Goal: Navigation & Orientation: Find specific page/section

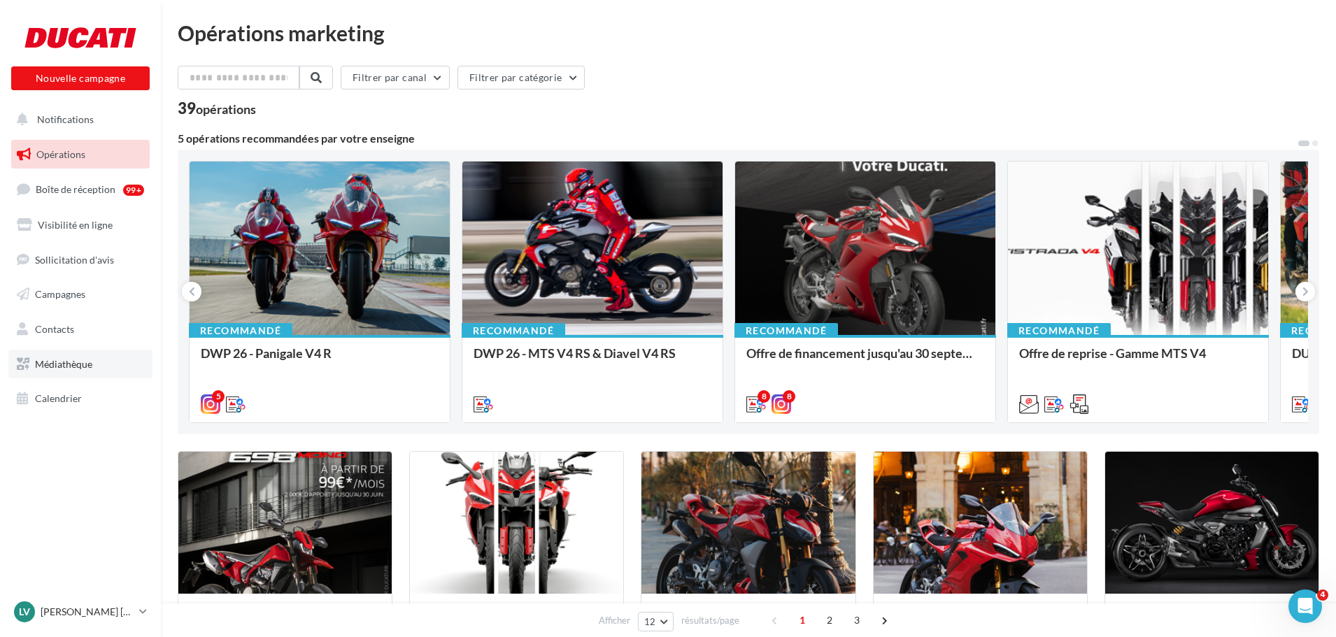
click at [59, 365] on span "Médiathèque" at bounding box center [63, 364] width 57 height 12
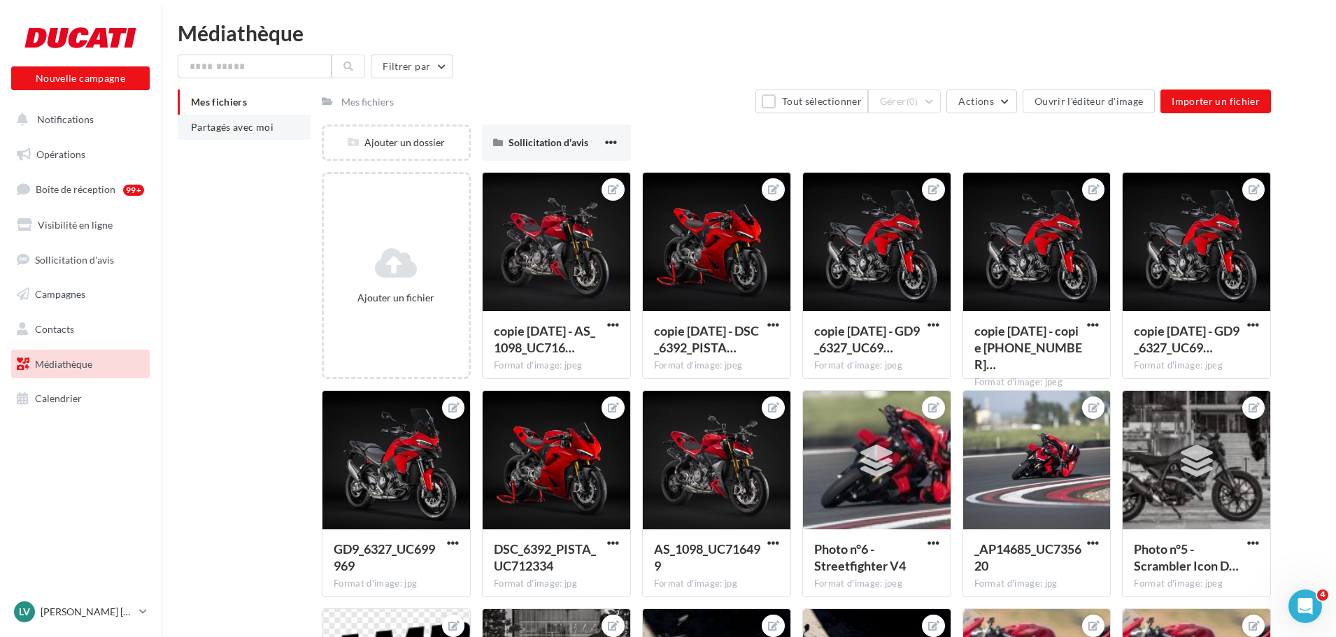
click at [229, 135] on li "Partagés avec moi" at bounding box center [244, 127] width 133 height 25
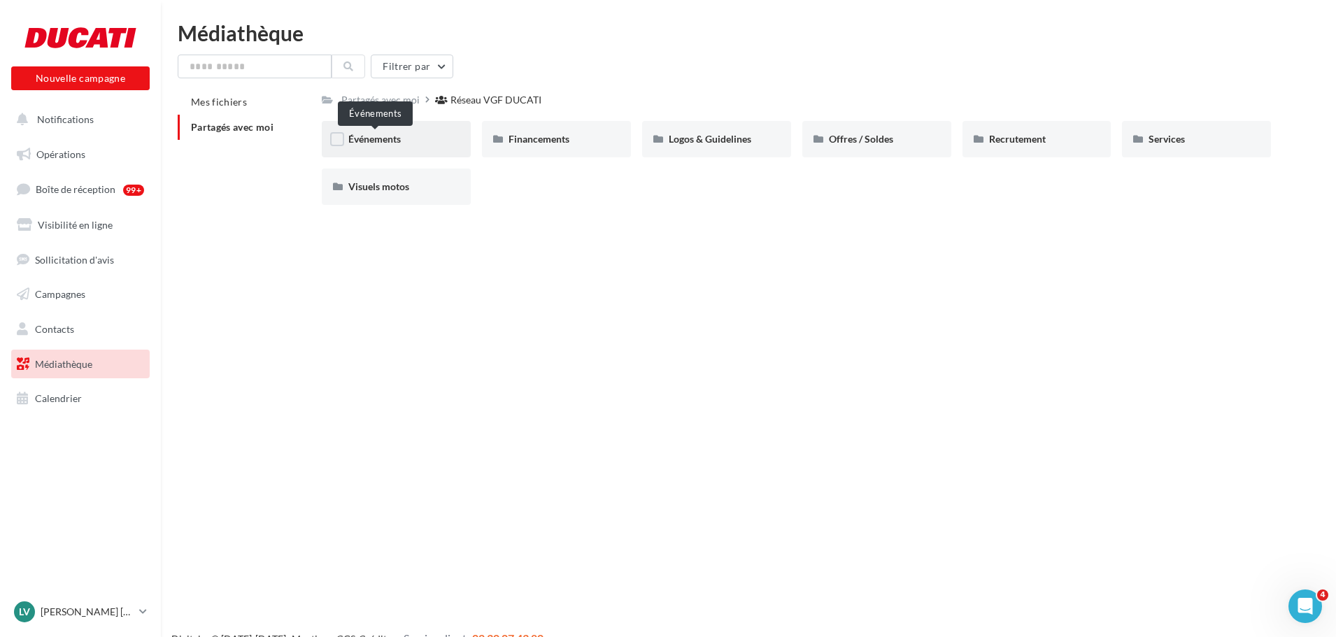
click at [366, 141] on span "Événements" at bounding box center [374, 139] width 52 height 12
click at [390, 183] on span "Visuels motos" at bounding box center [378, 186] width 61 height 12
click at [854, 143] on span "Offres / Soldes" at bounding box center [861, 139] width 64 height 12
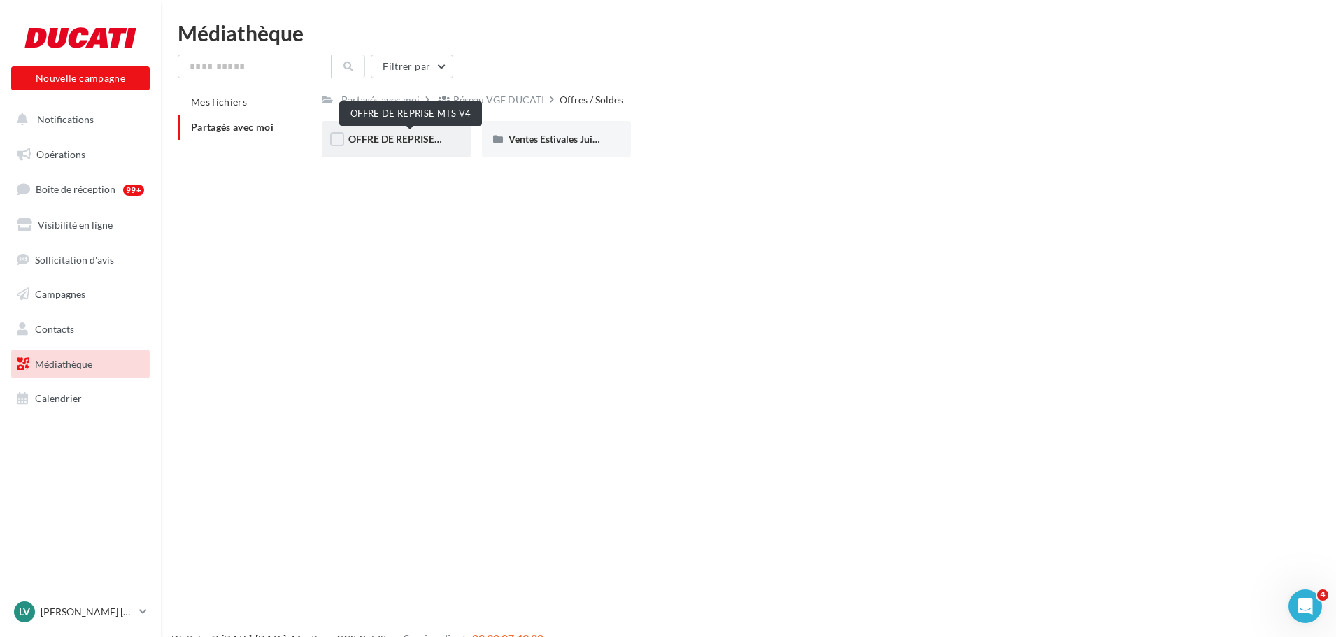
click at [419, 137] on span "OFFRE DE REPRISE MTS V4" at bounding box center [409, 139] width 123 height 12
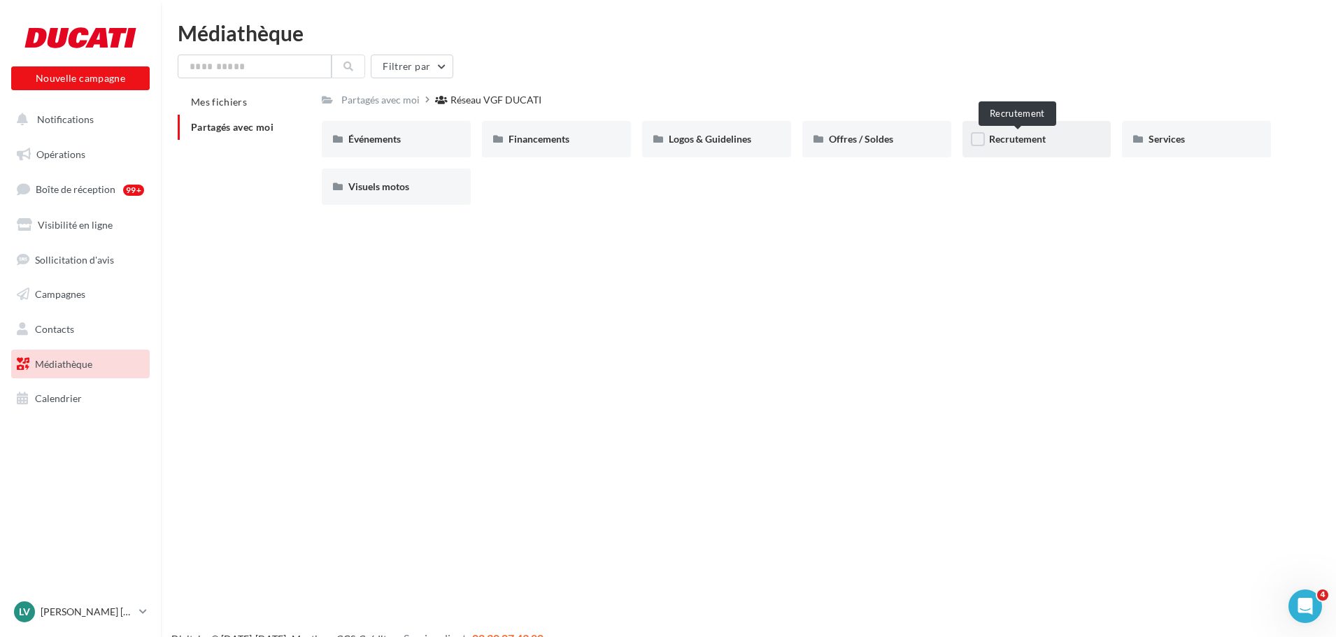
click at [1014, 138] on span "Recrutement" at bounding box center [1017, 139] width 57 height 12
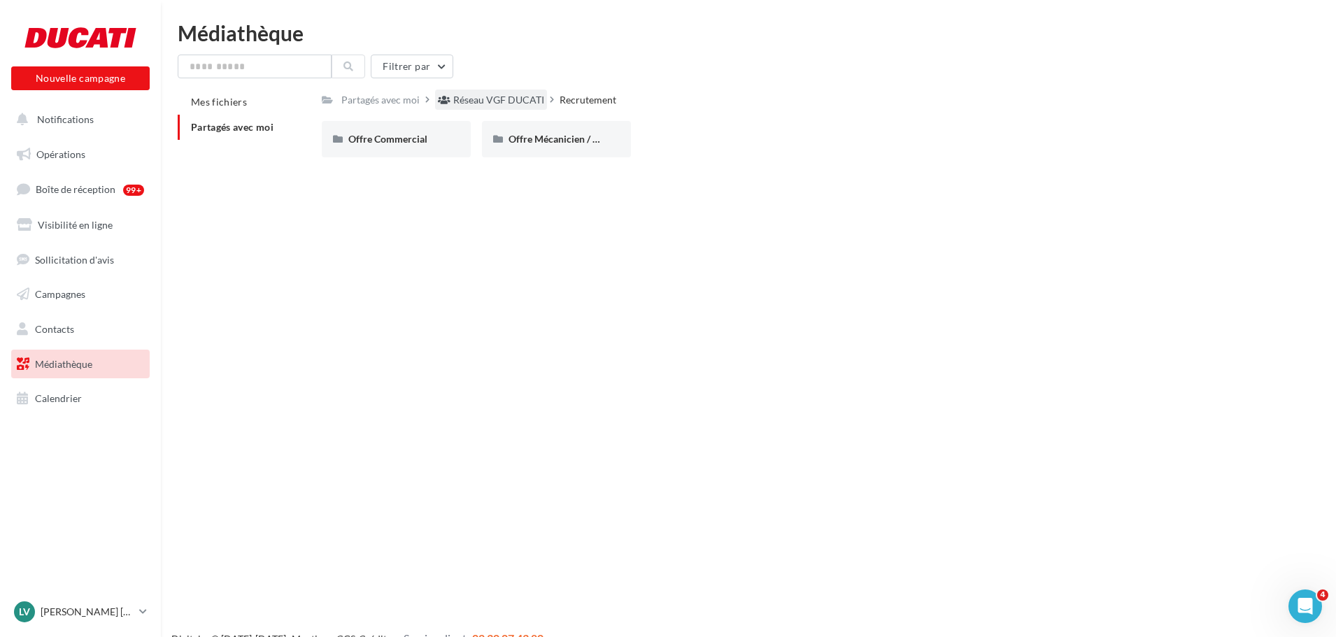
click at [510, 100] on div "Réseau VGF DUCATI" at bounding box center [498, 100] width 91 height 14
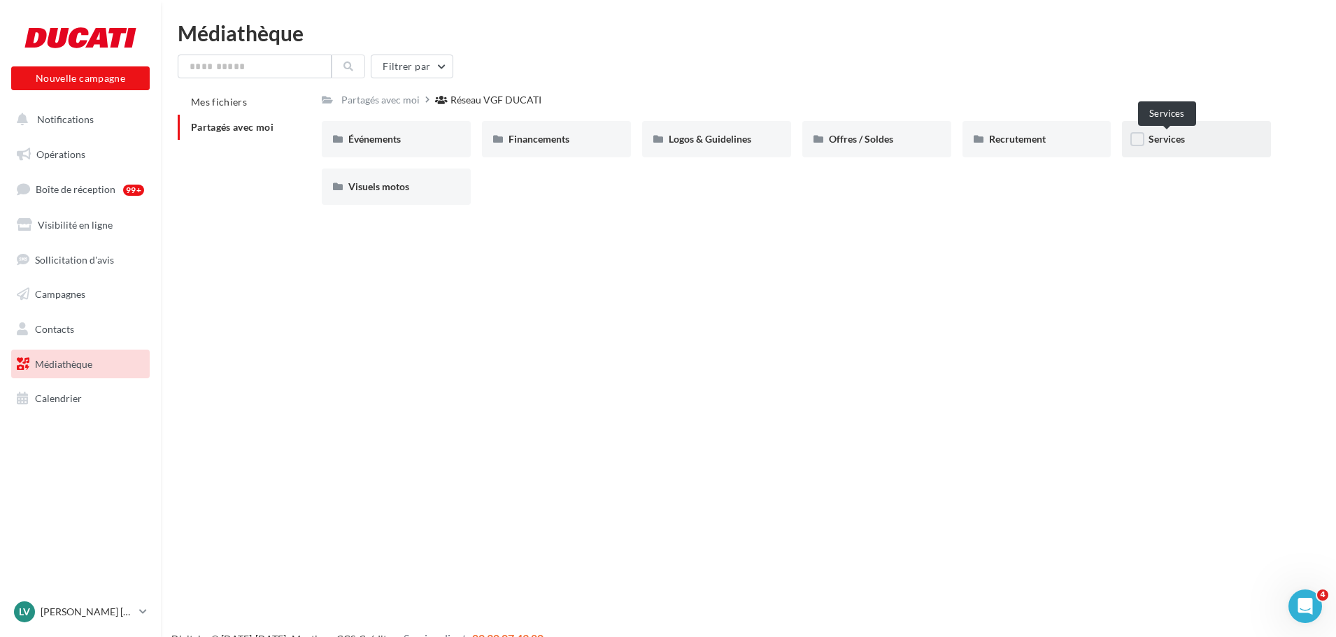
click at [1180, 134] on span "Services" at bounding box center [1166, 139] width 36 height 12
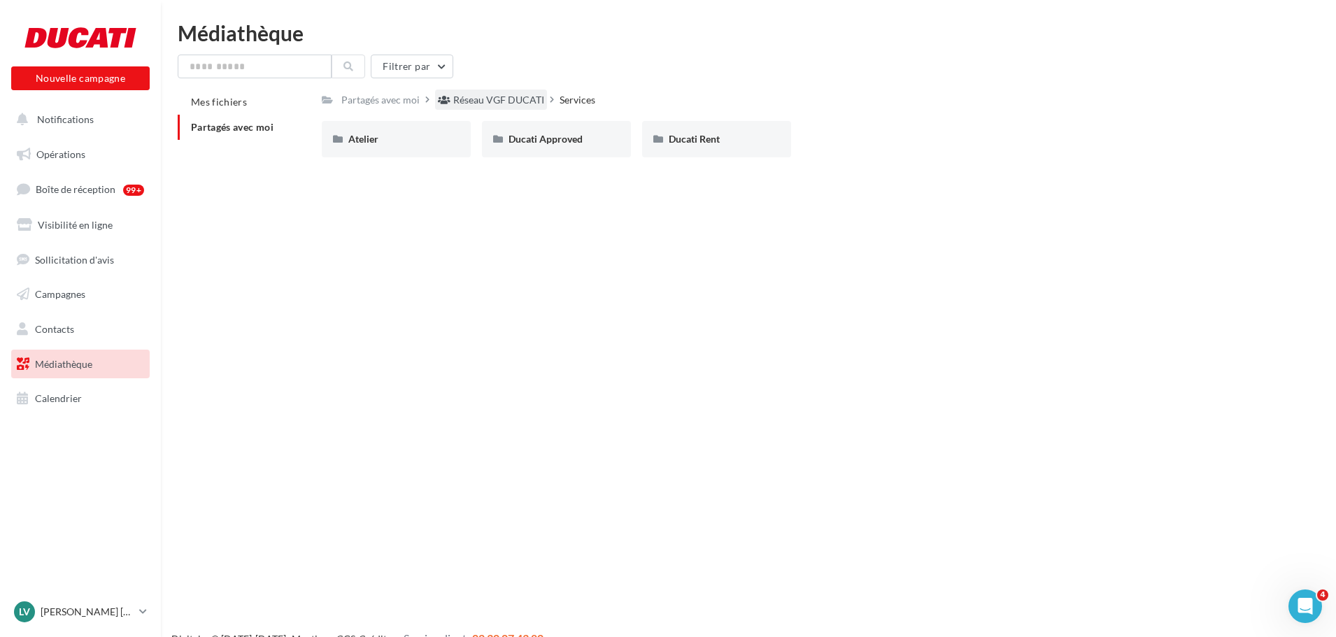
click at [485, 101] on div "Réseau VGF DUCATI" at bounding box center [498, 100] width 91 height 14
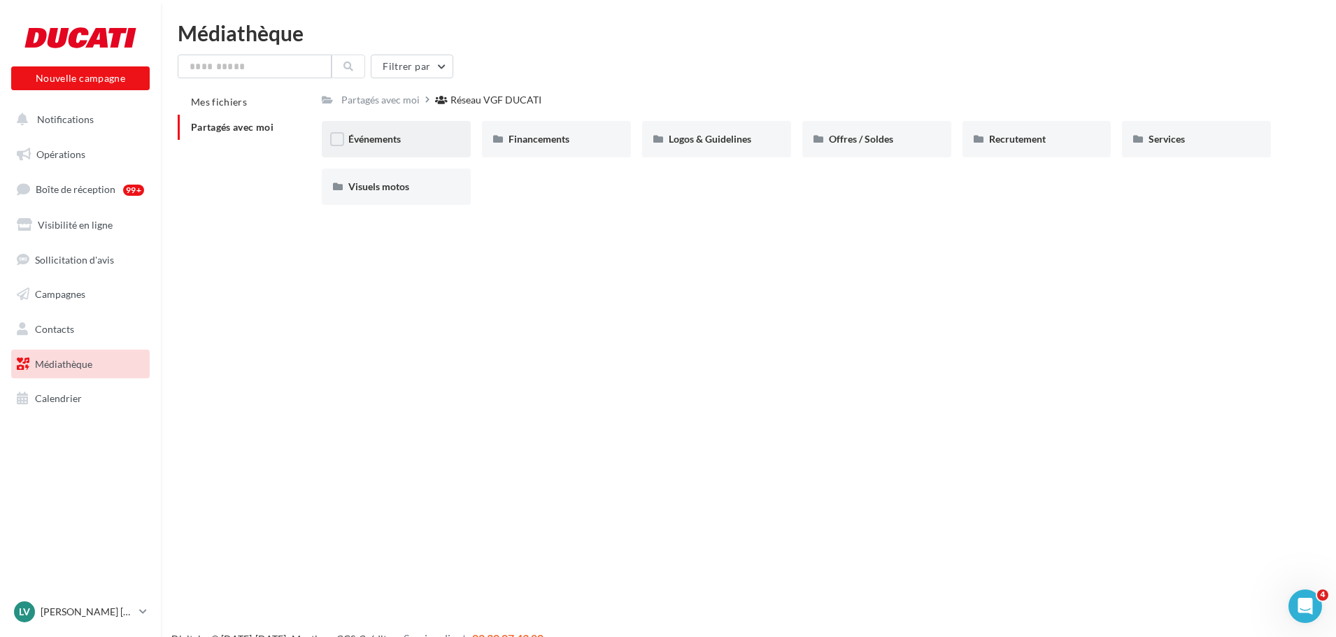
click at [397, 132] on div "Événements" at bounding box center [396, 139] width 96 height 14
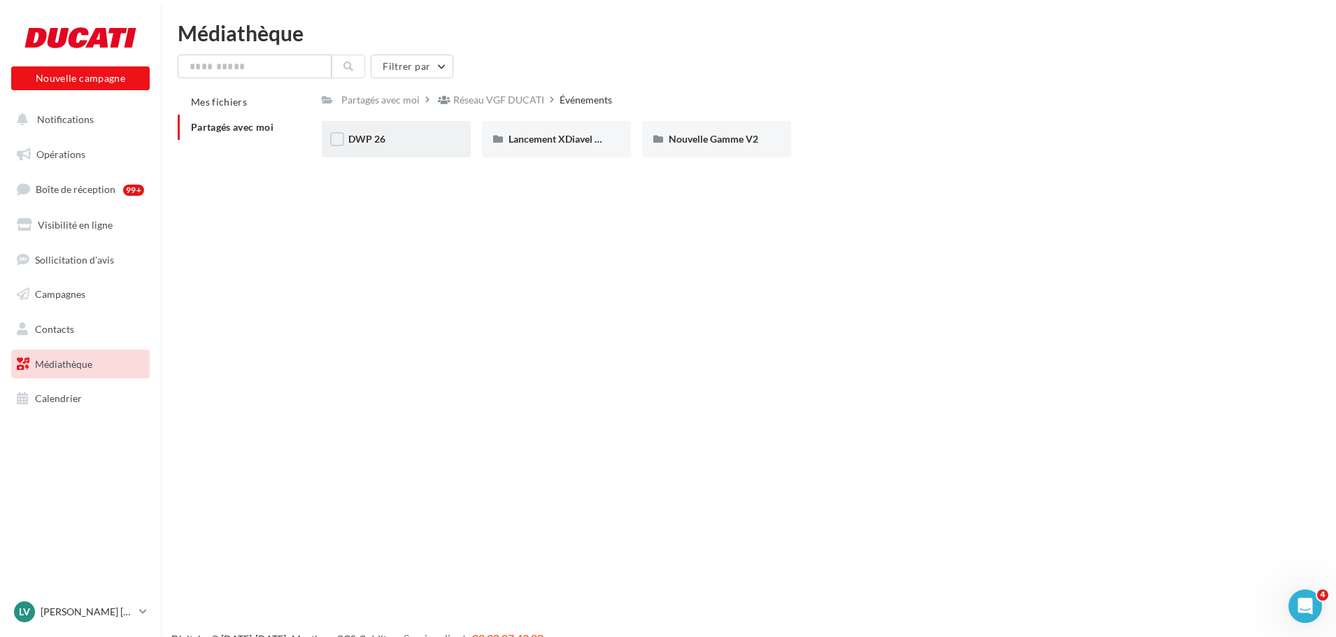
click at [388, 151] on div "DWP 26" at bounding box center [396, 139] width 149 height 36
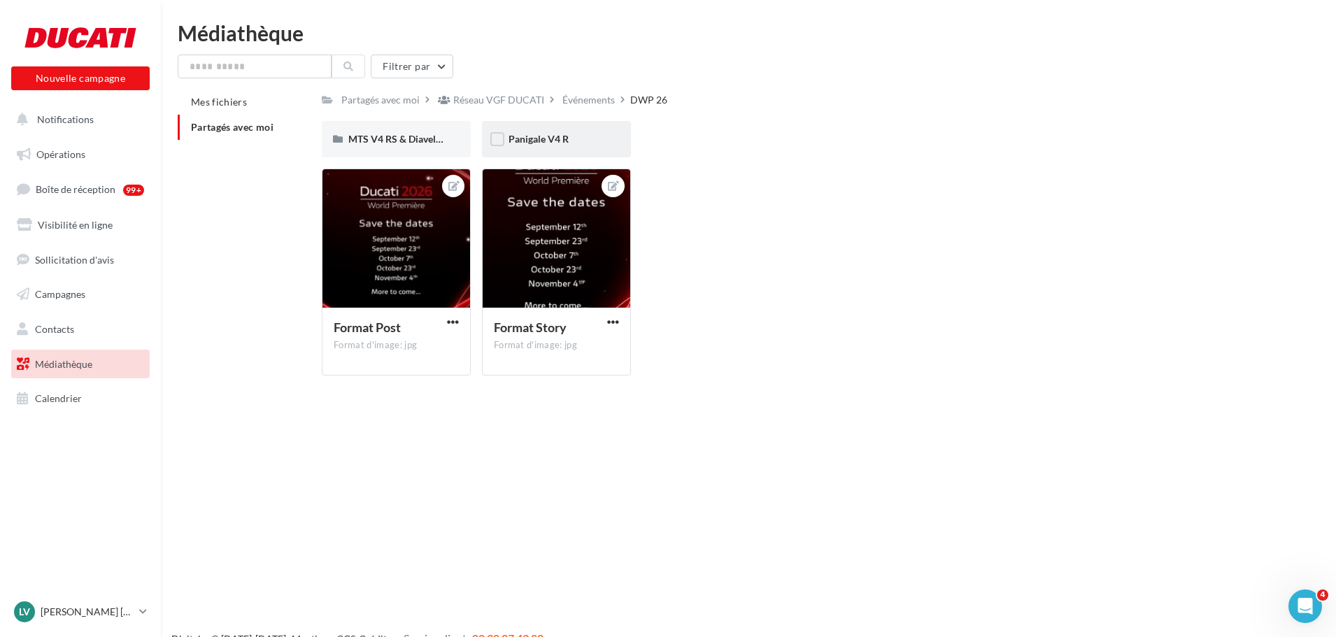
click at [551, 148] on div "Panigale V4 R" at bounding box center [556, 139] width 149 height 36
